Goal: Check status: Check status

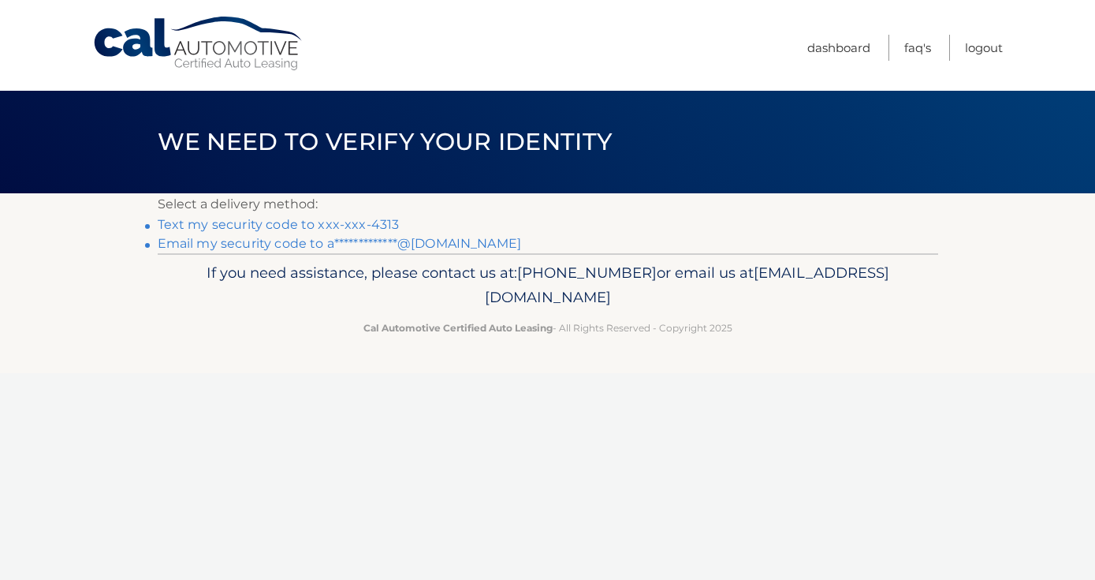
click at [382, 225] on link "Text my security code to xxx-xxx-4313" at bounding box center [279, 224] width 242 height 15
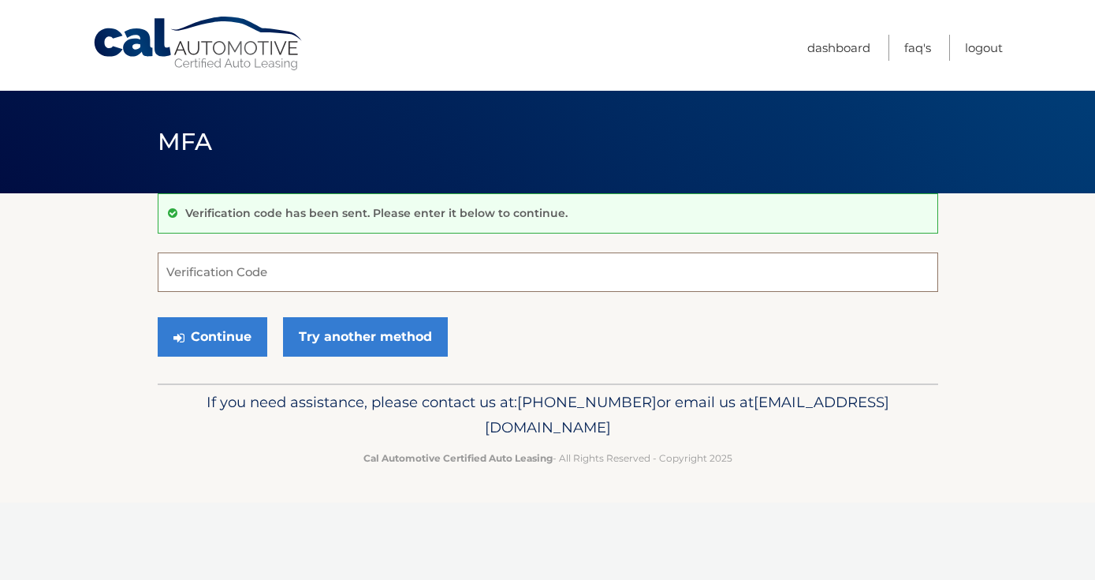
click at [365, 277] on input "Verification Code" at bounding box center [548, 271] width 781 height 39
type input "819862"
click at [158, 317] on button "Continue" at bounding box center [213, 336] width 110 height 39
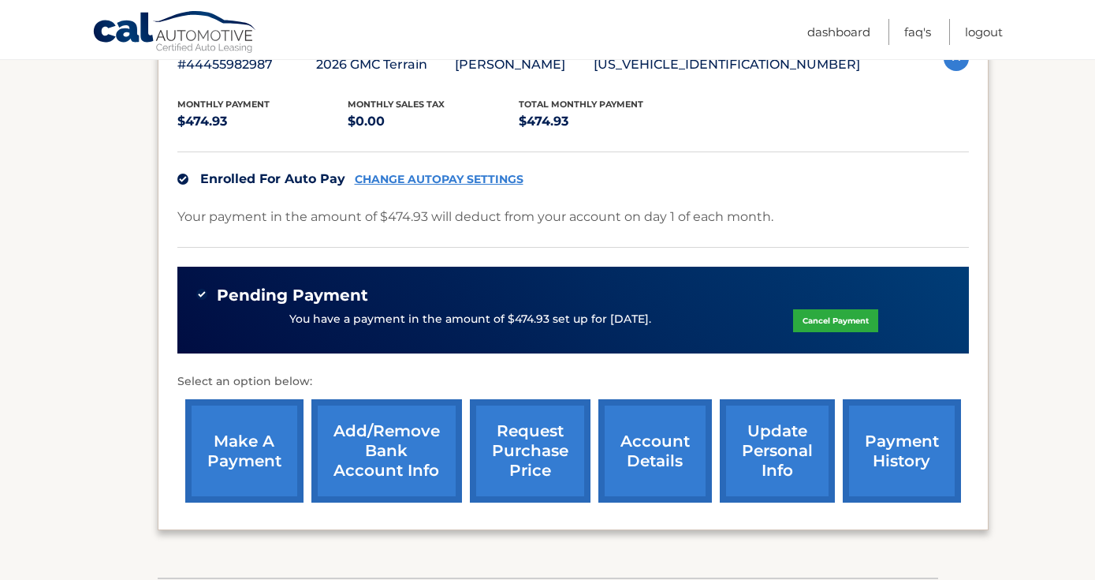
scroll to position [311, 0]
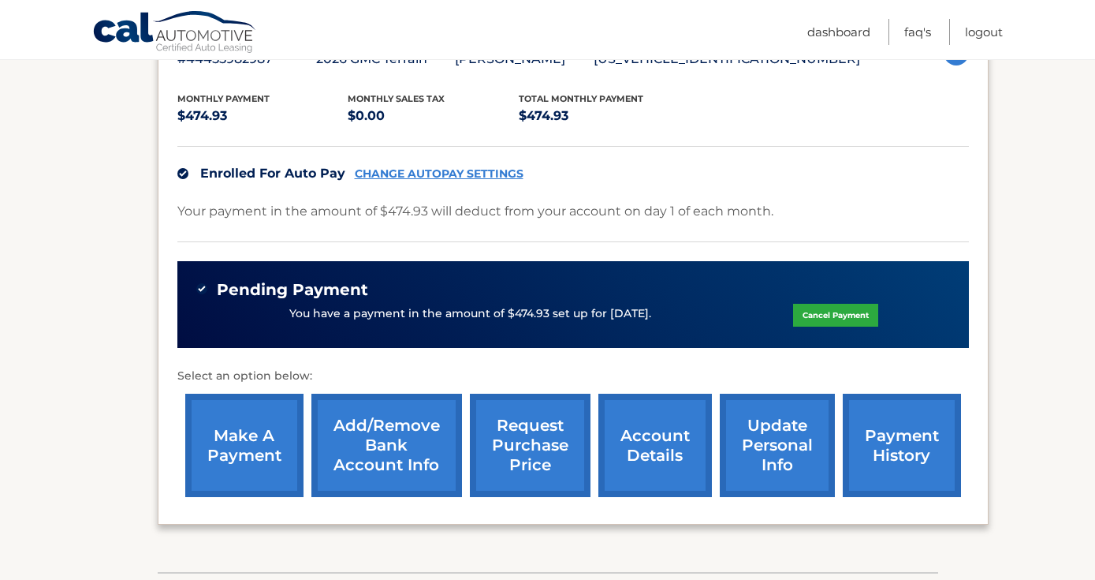
click at [865, 426] on link "payment history" at bounding box center [902, 444] width 118 height 103
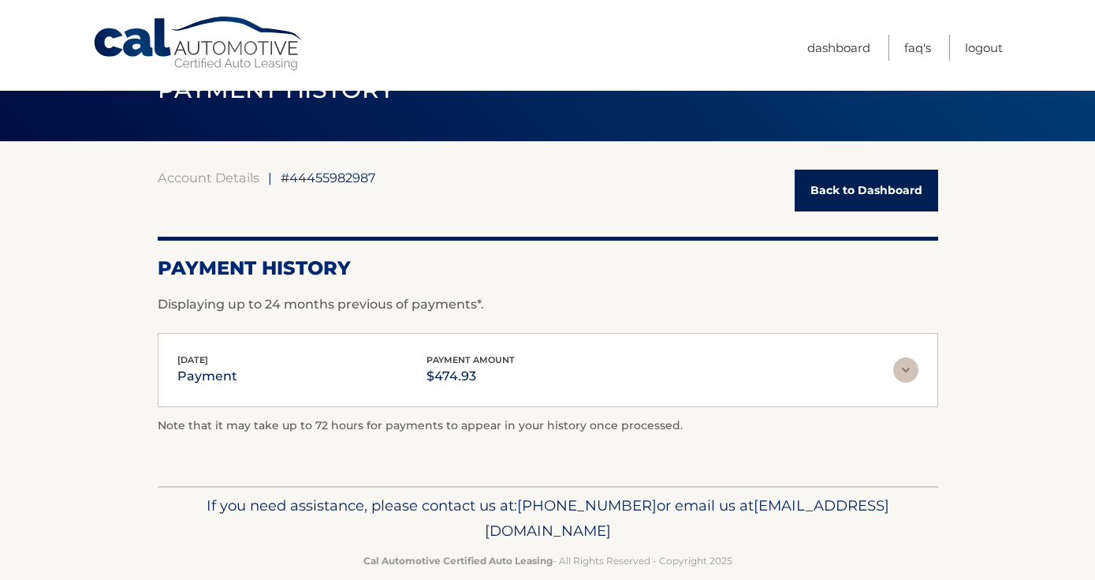
scroll to position [77, 0]
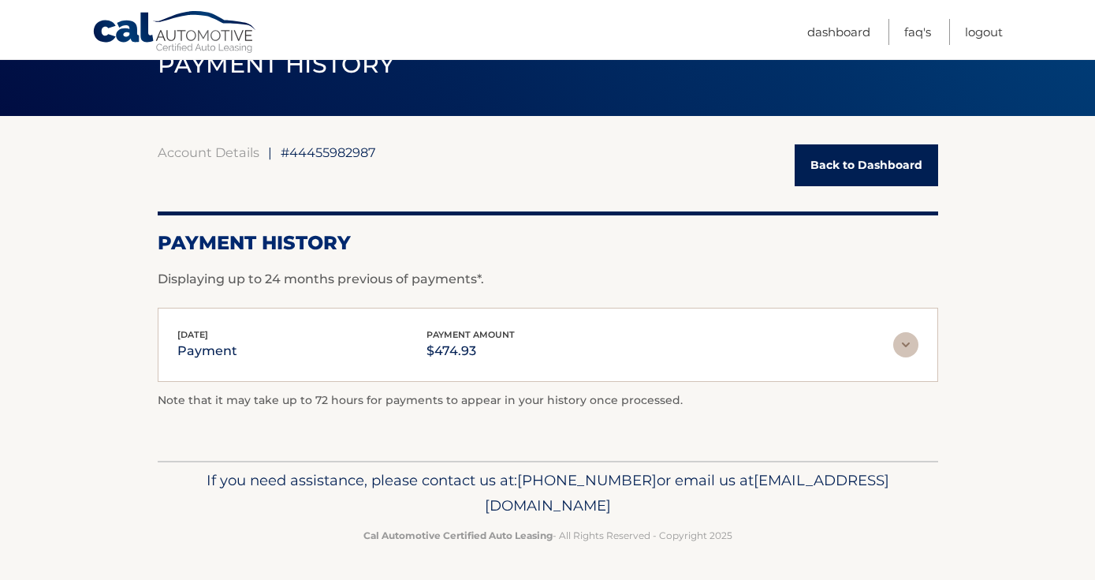
click at [460, 336] on span "payment amount" at bounding box center [471, 334] width 88 height 11
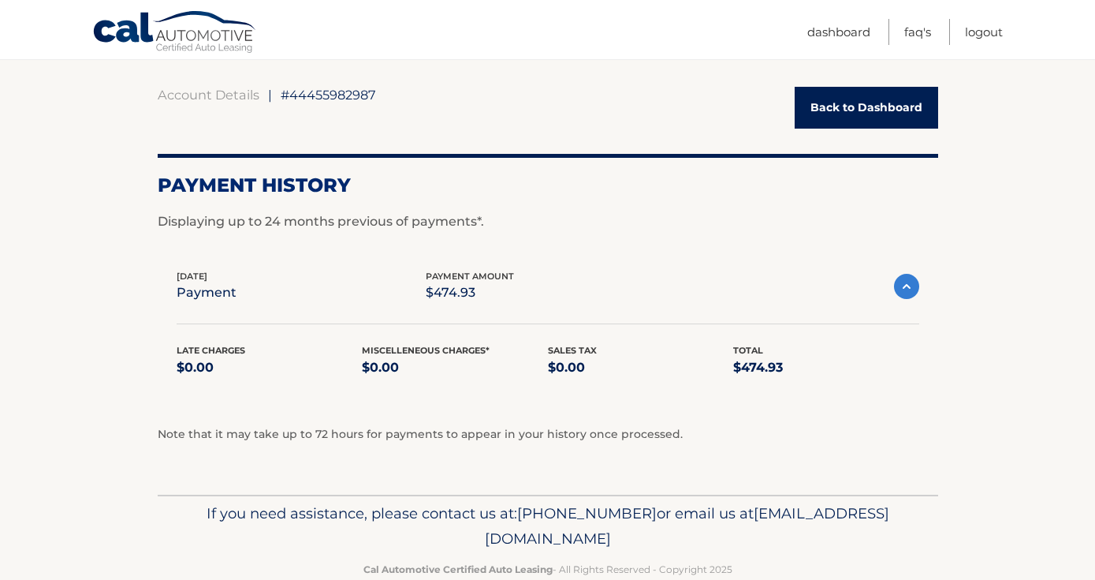
click at [577, 293] on div "Jul 29, 2025 payment payment amount $474.93" at bounding box center [535, 286] width 717 height 35
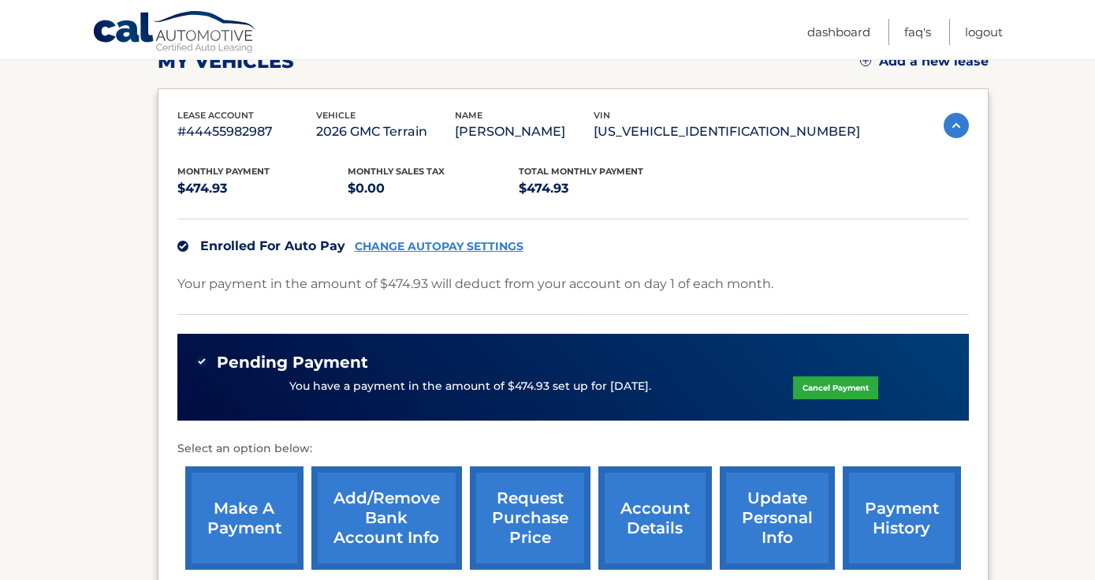
scroll to position [237, 0]
